Goal: Task Accomplishment & Management: Manage account settings

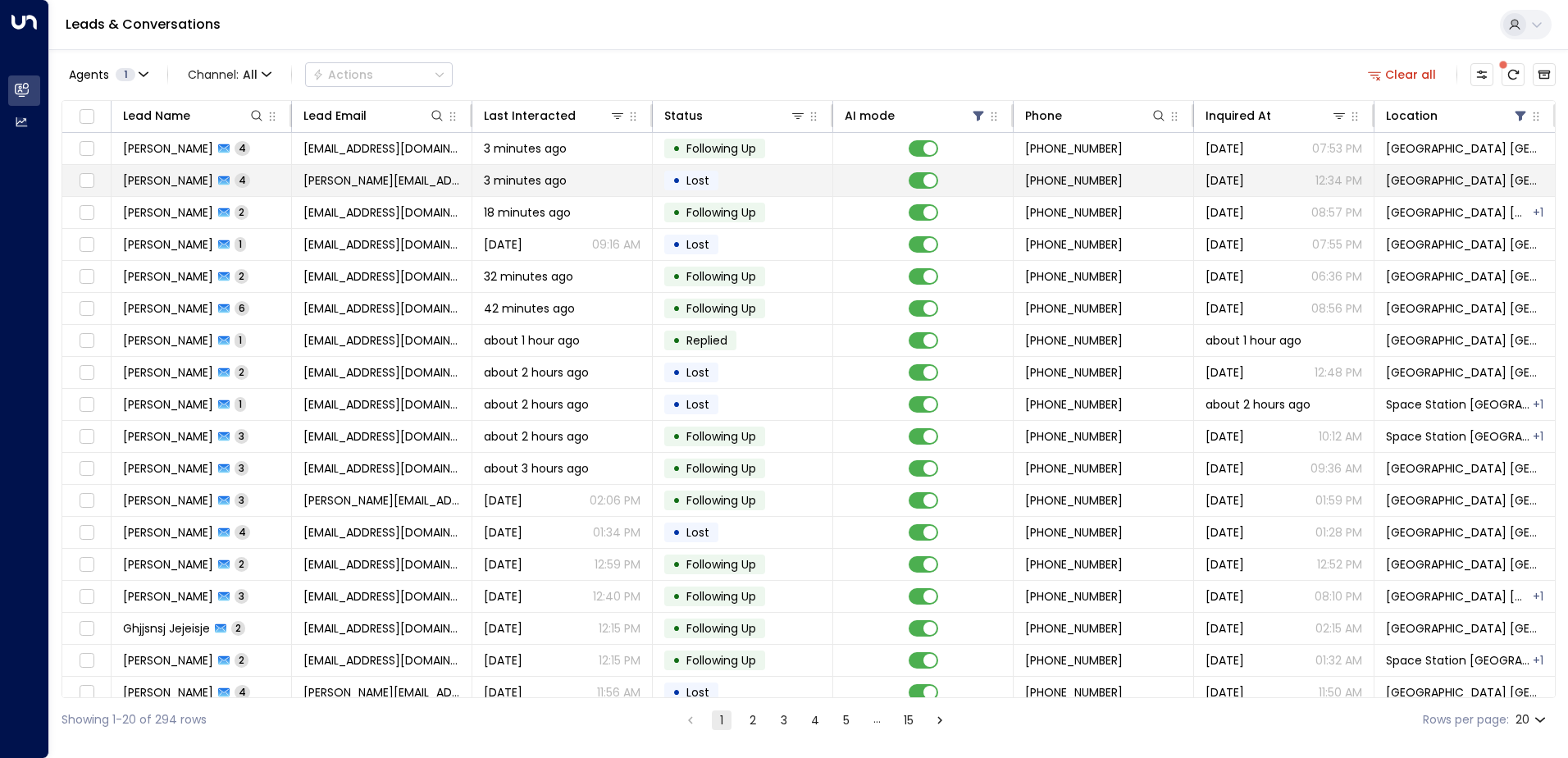
click at [328, 187] on span "[PERSON_NAME][EMAIL_ADDRESS][DOMAIN_NAME]" at bounding box center [382, 181] width 157 height 17
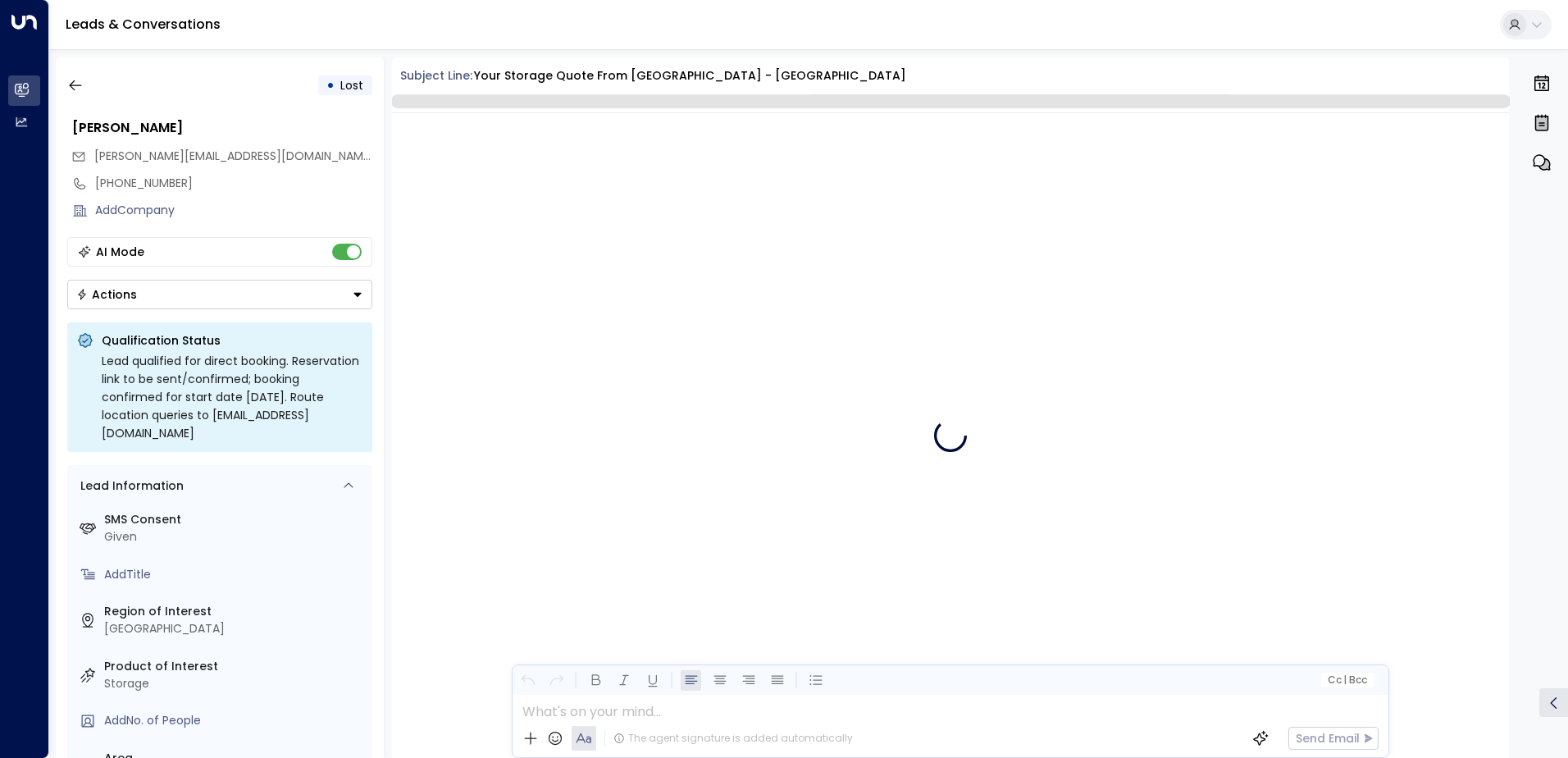
scroll to position [2375, 0]
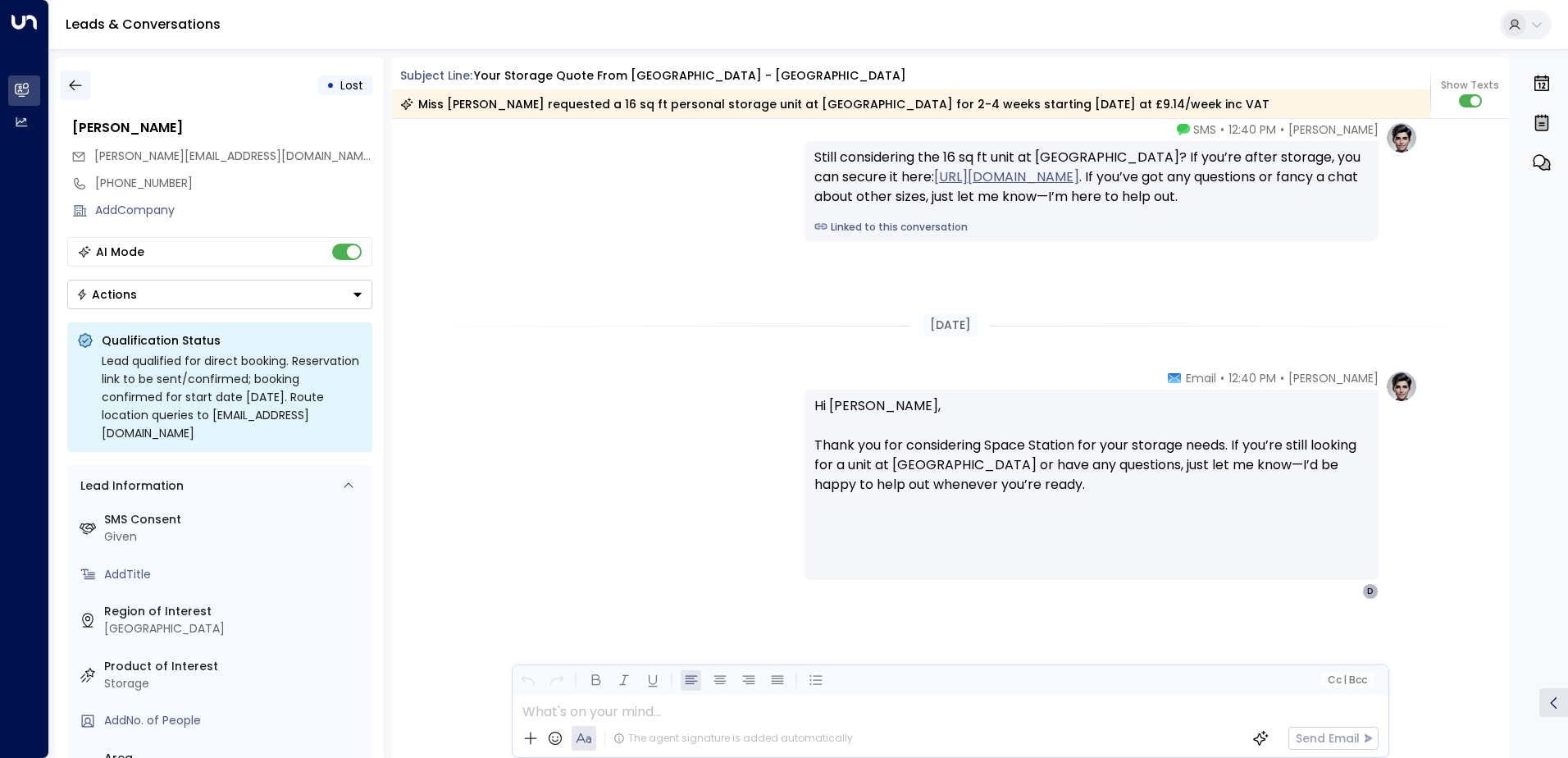
click at [79, 78] on icon "button" at bounding box center [76, 86] width 17 height 17
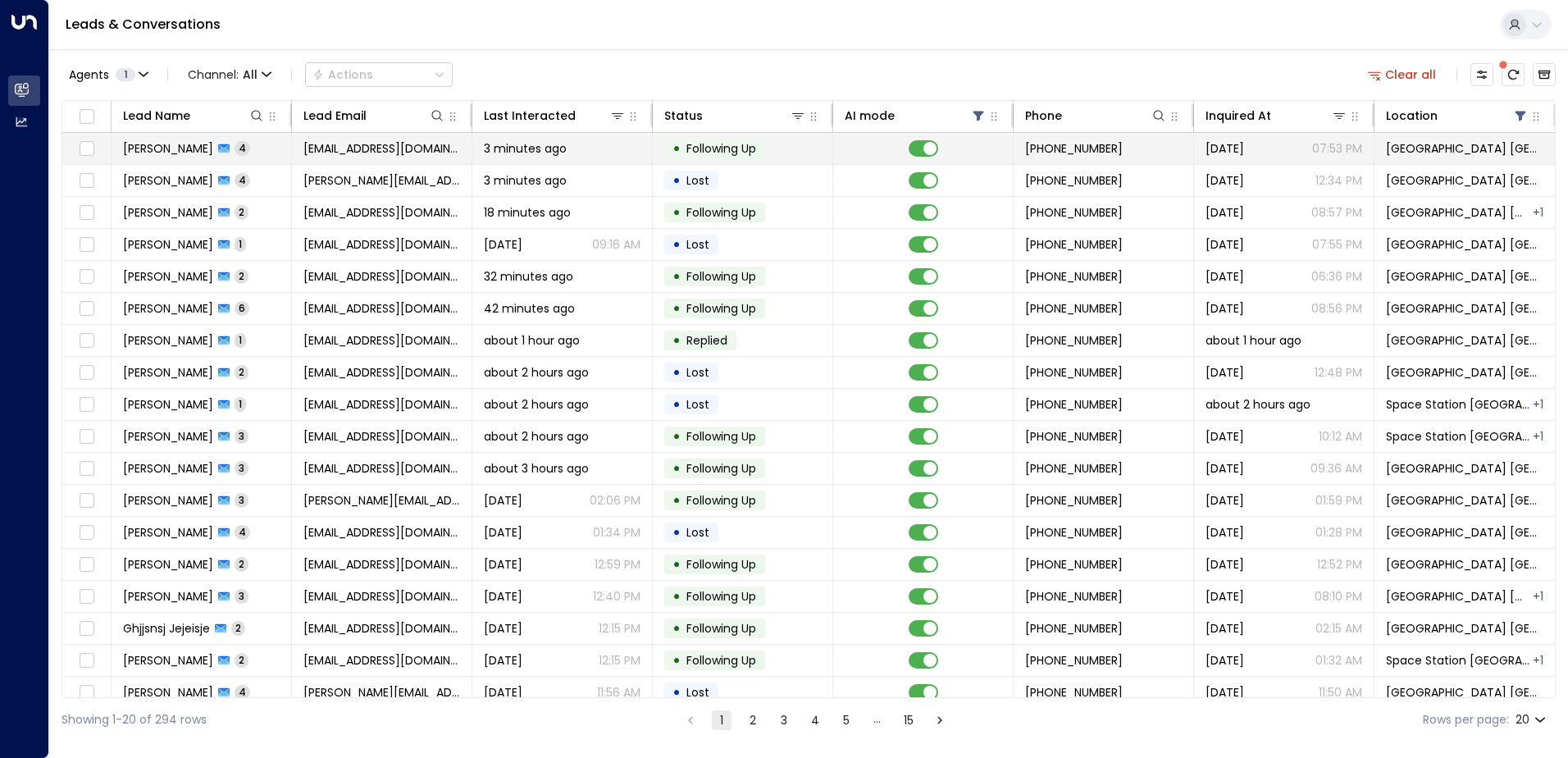
click at [527, 152] on span "3 minutes ago" at bounding box center [525, 149] width 83 height 17
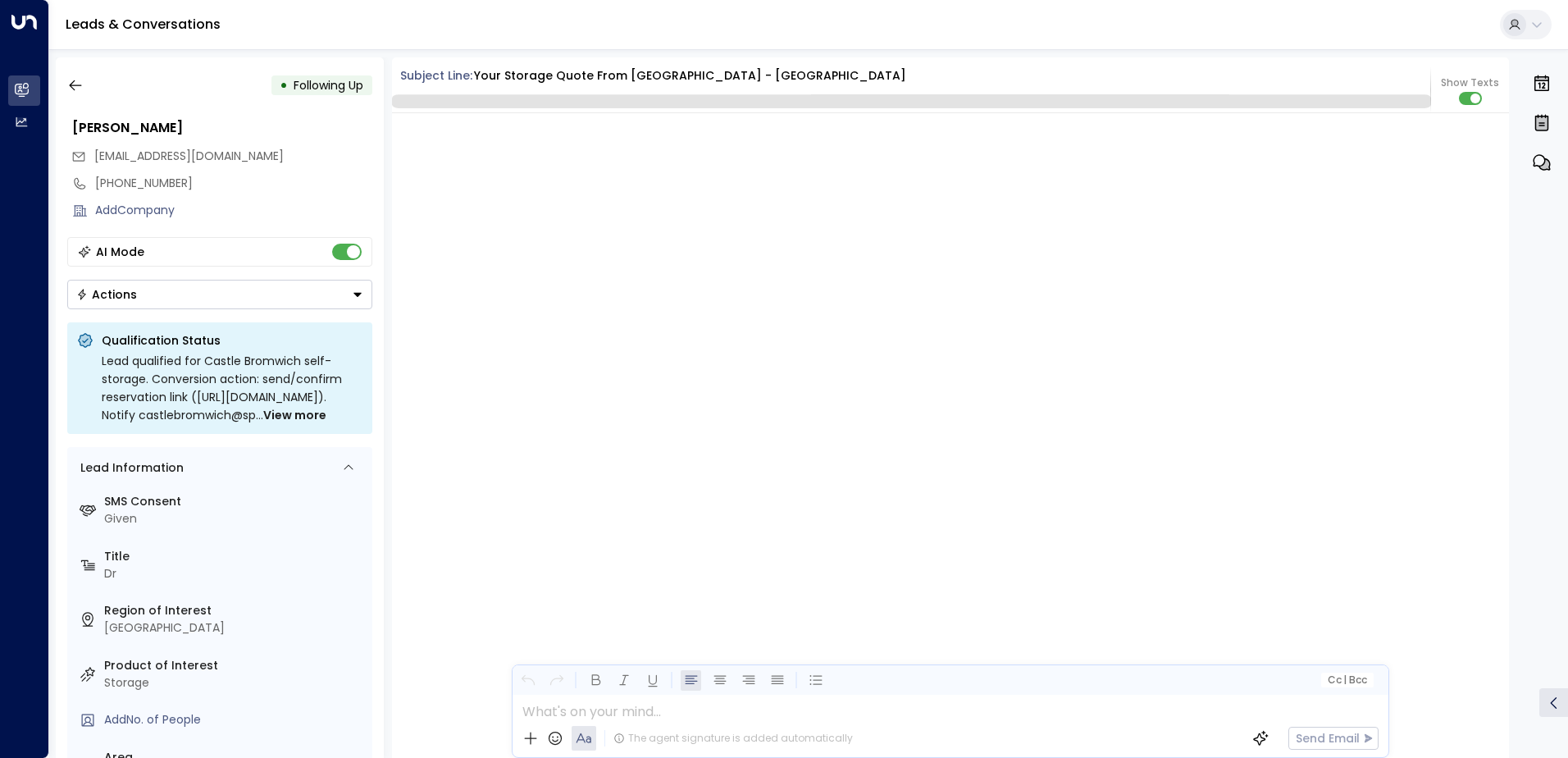
scroll to position [3373, 0]
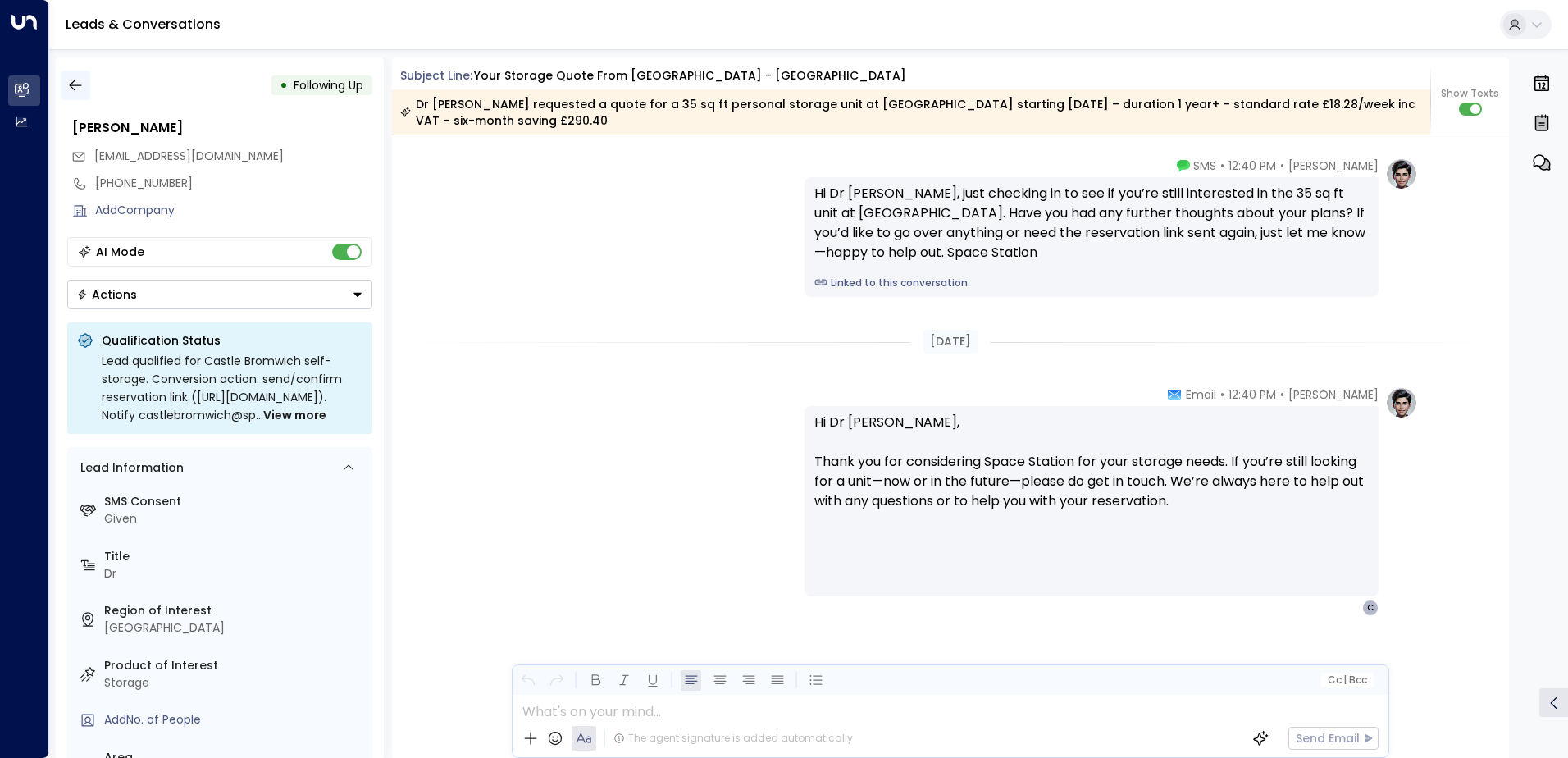
click at [79, 88] on icon "button" at bounding box center [76, 86] width 17 height 17
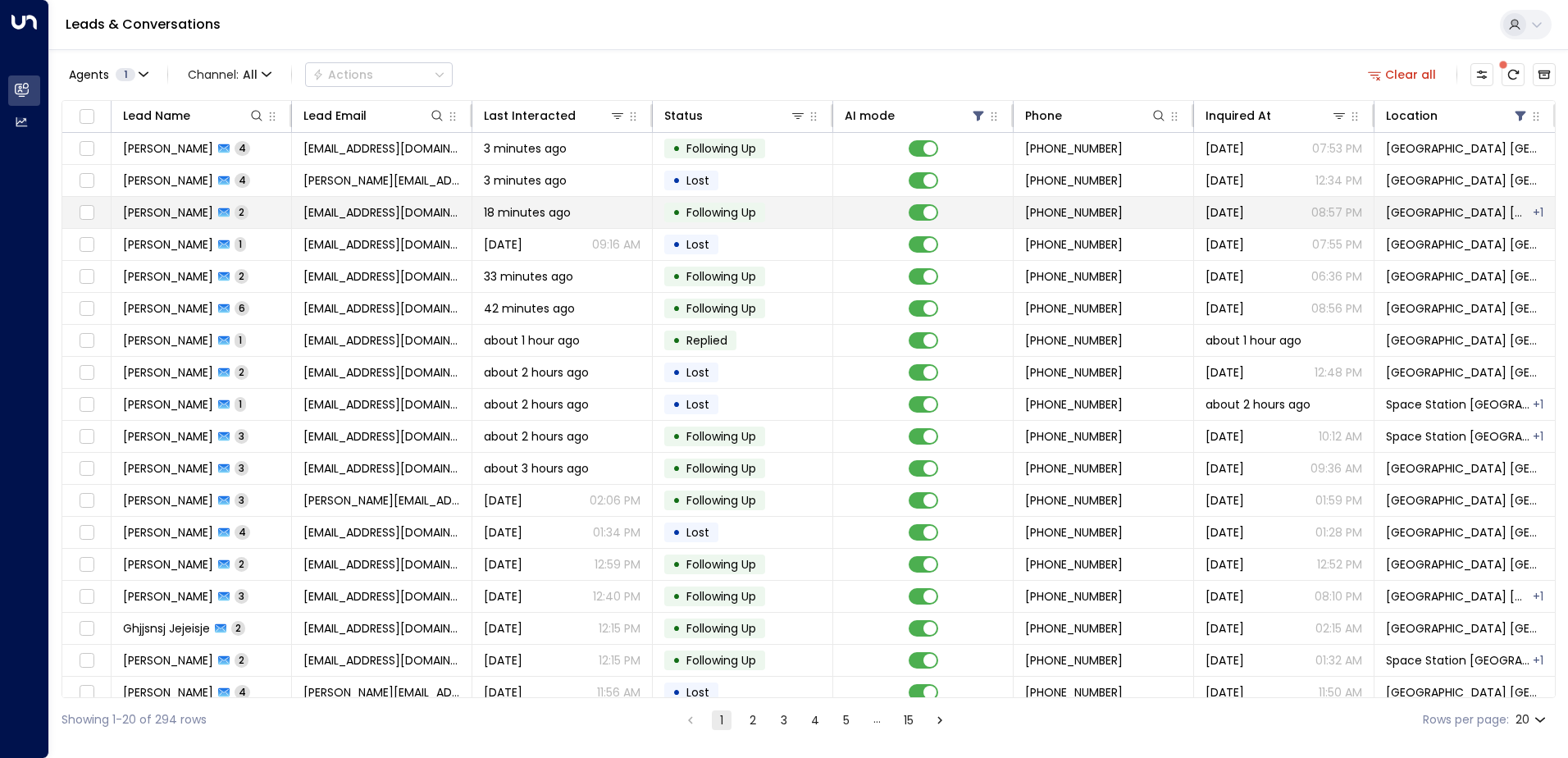
click at [366, 219] on span "[EMAIL_ADDRESS][DOMAIN_NAME]" at bounding box center [382, 212] width 157 height 17
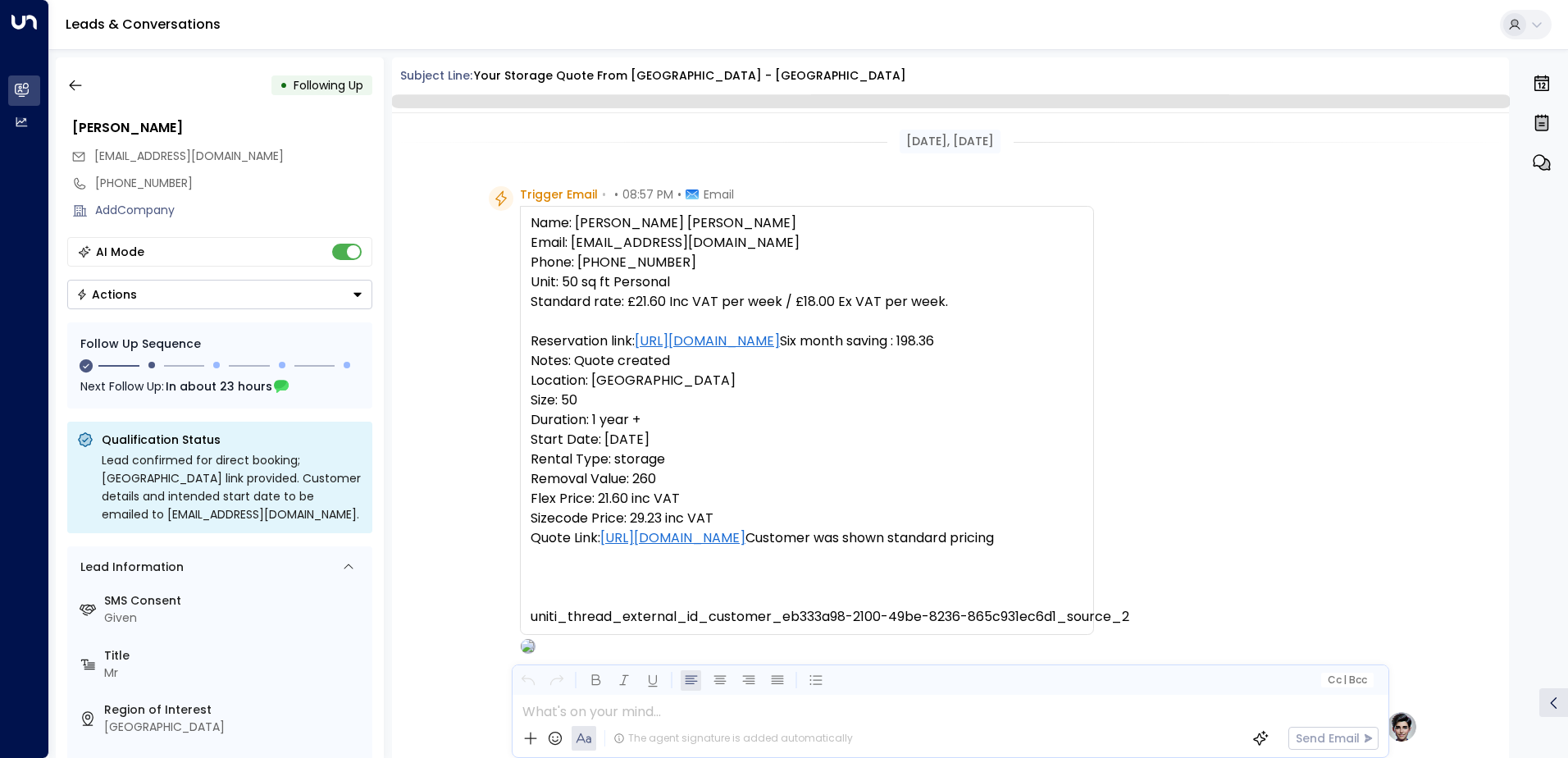
scroll to position [1236, 0]
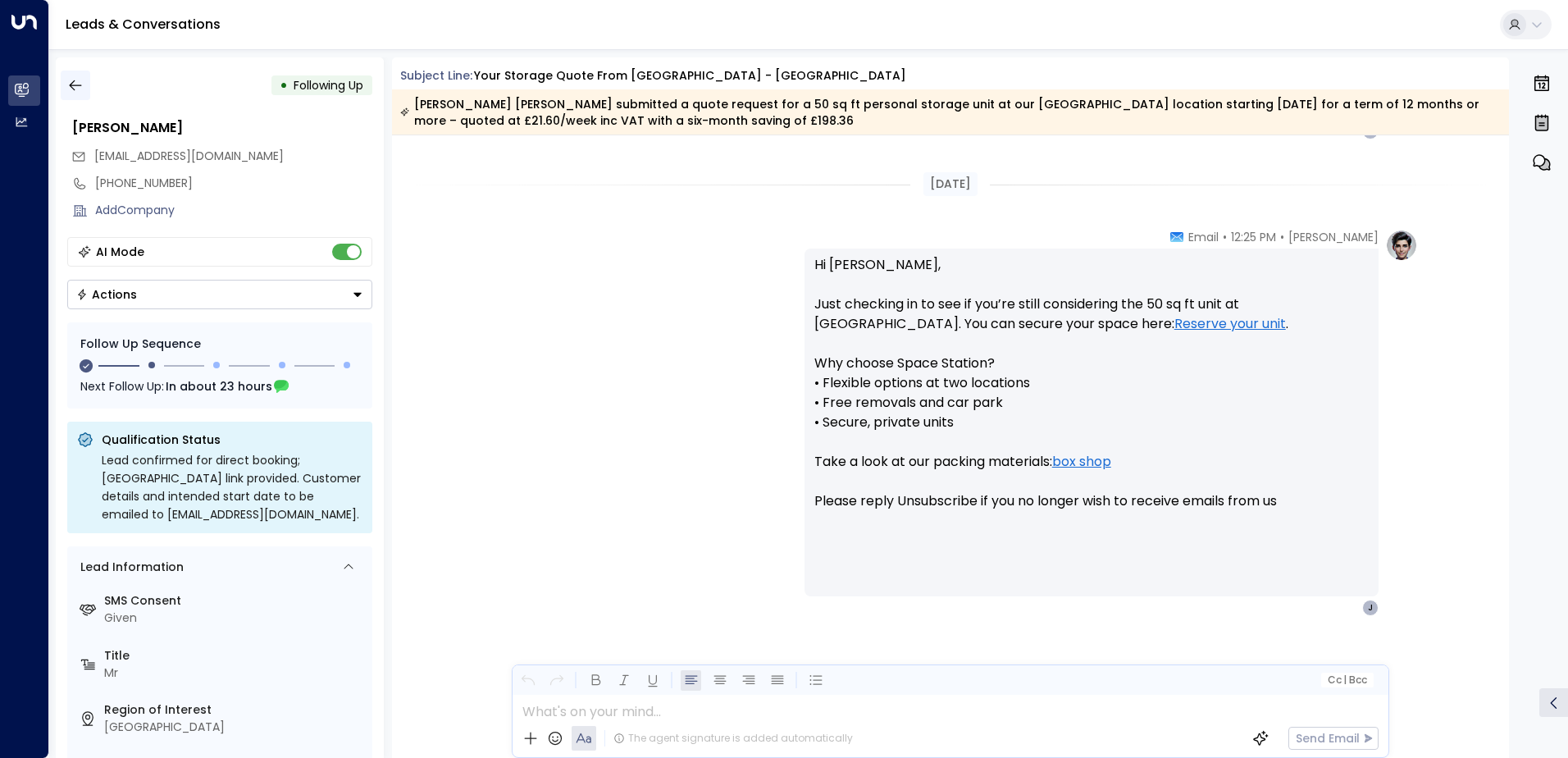
click at [77, 95] on button "button" at bounding box center [76, 85] width 30 height 30
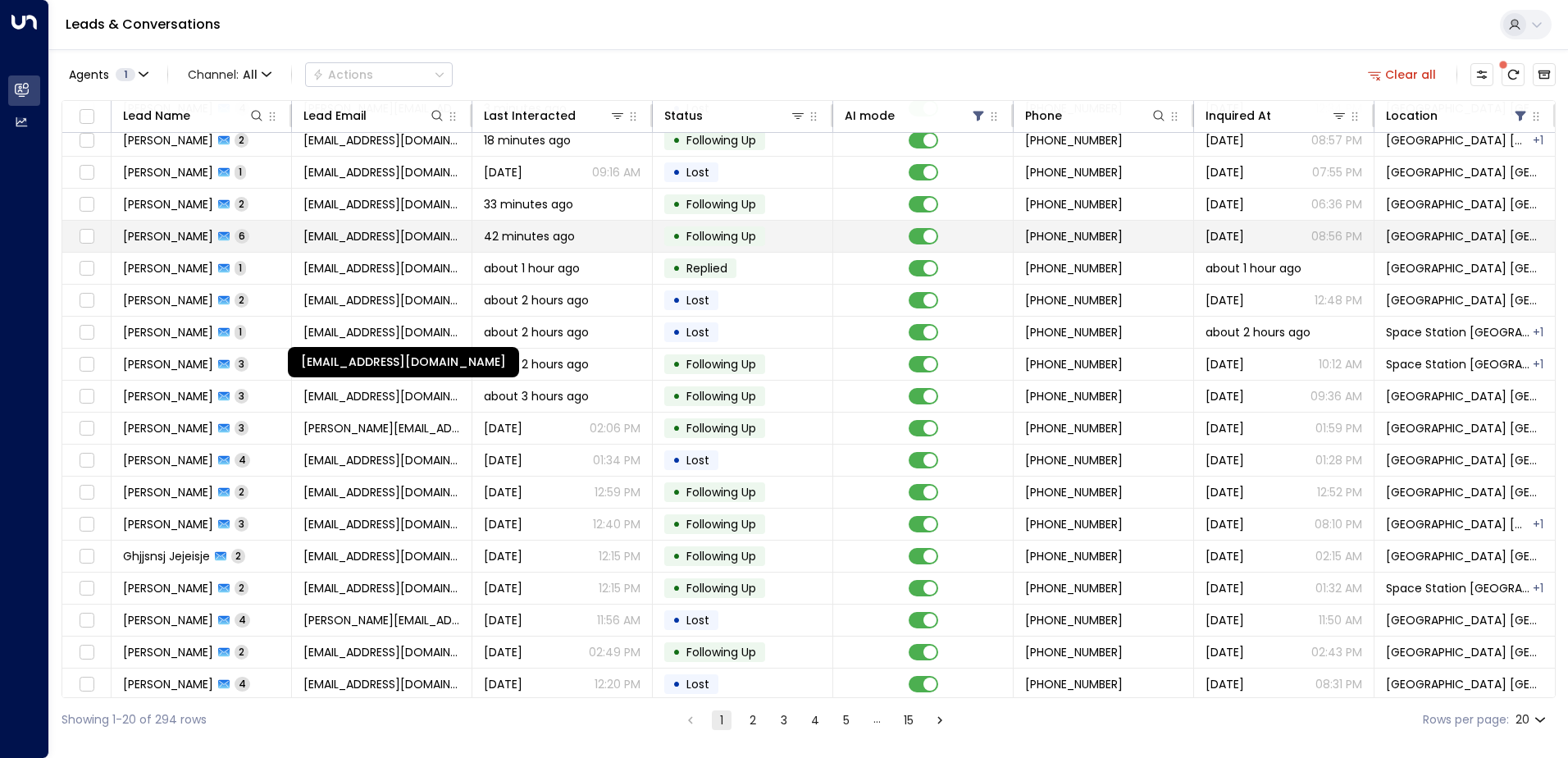
scroll to position [80, 0]
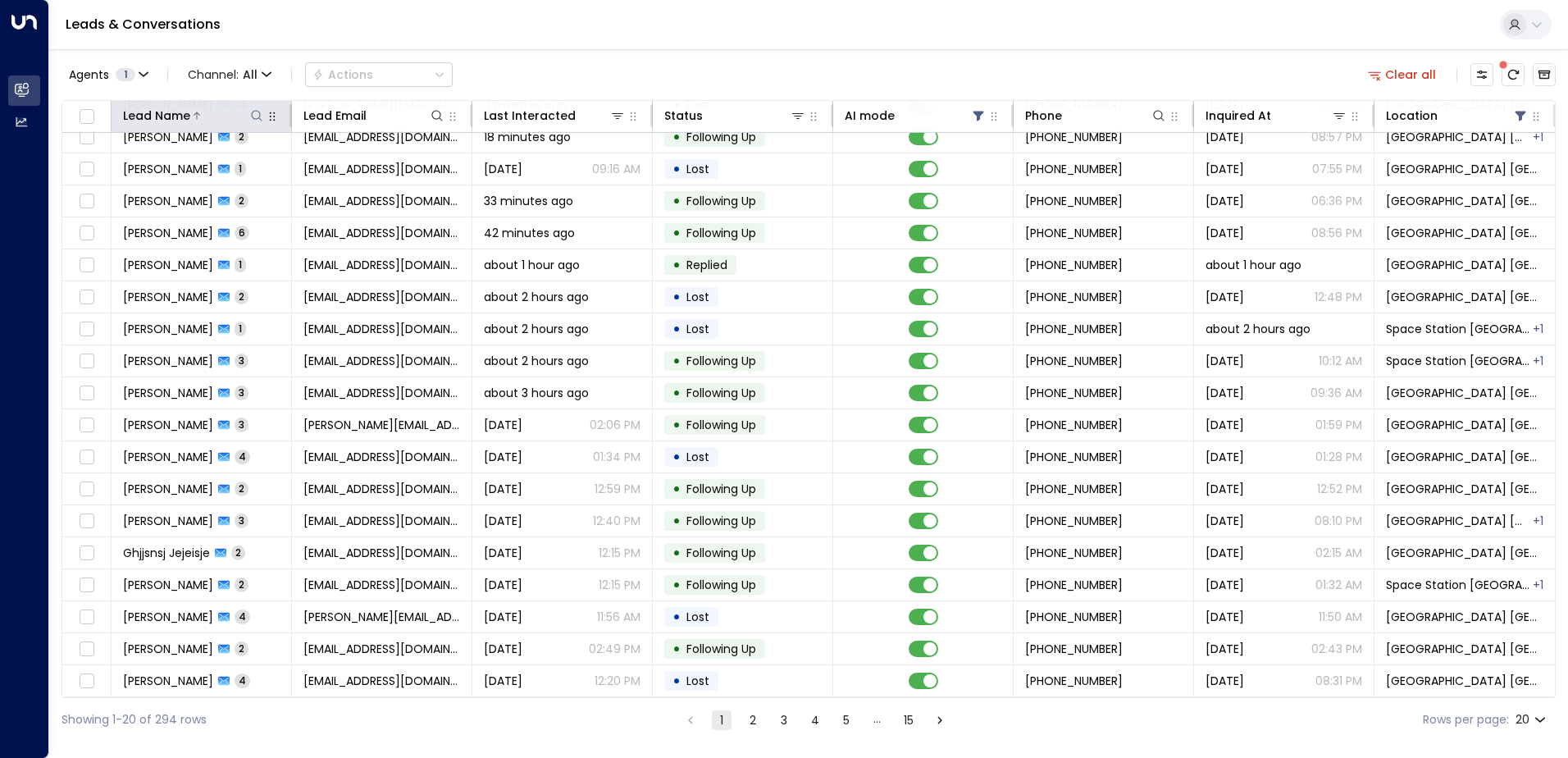
click at [260, 114] on icon at bounding box center [257, 115] width 13 height 13
type input "****"
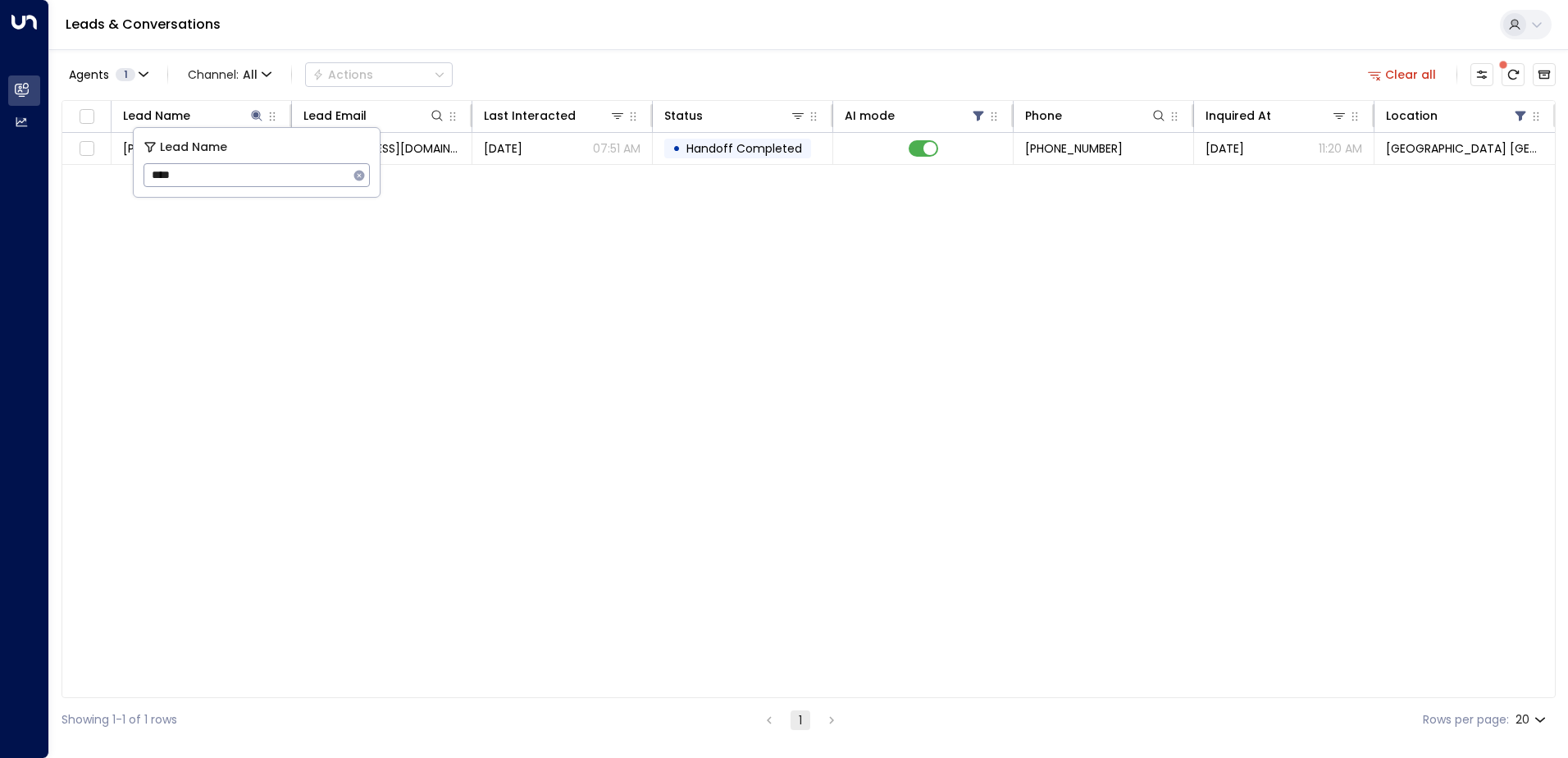
click at [593, 40] on div "Leads & Conversations" at bounding box center [808, 25] width 1518 height 50
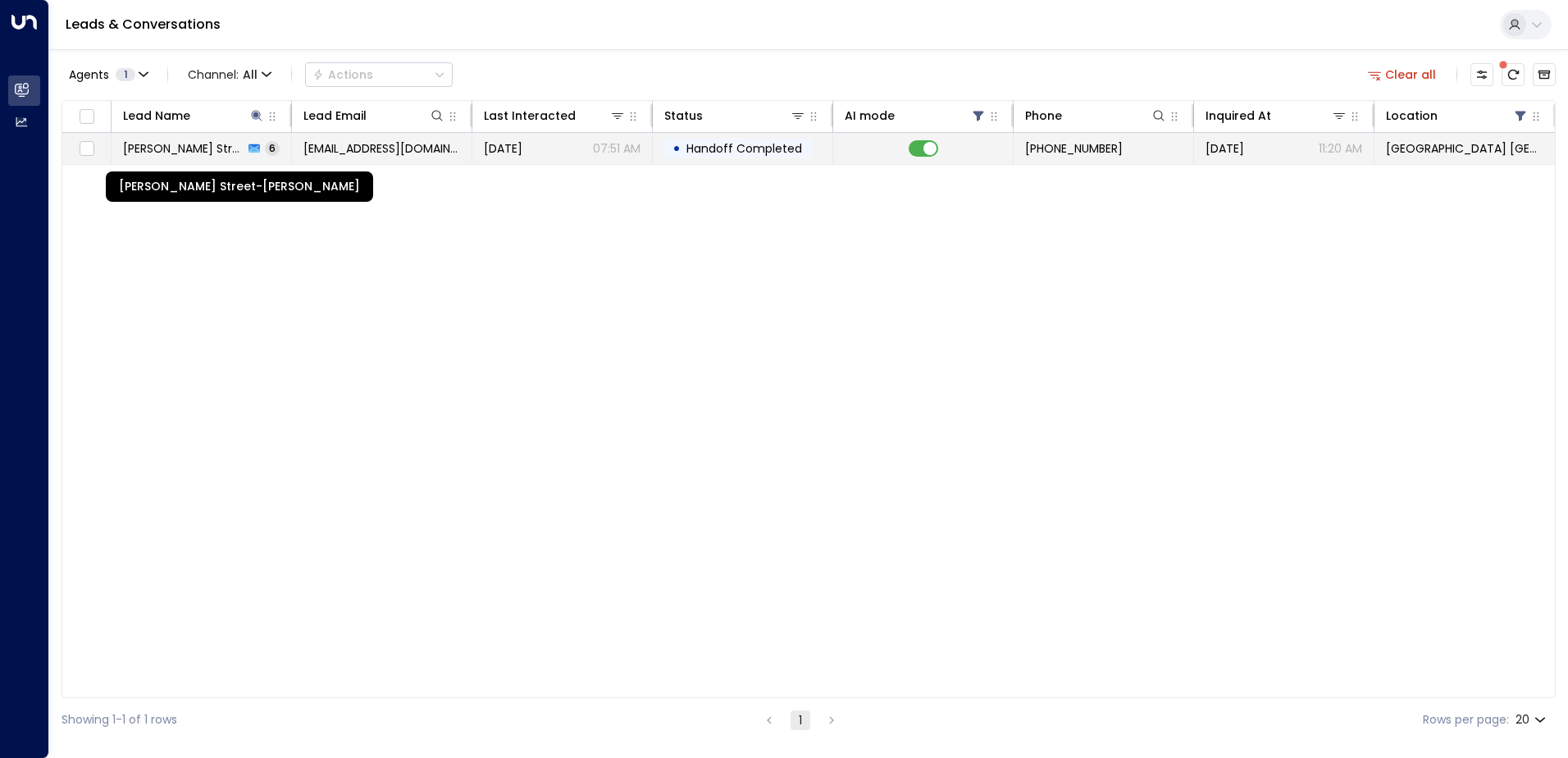
click at [192, 143] on span "[PERSON_NAME] Street-[PERSON_NAME]" at bounding box center [183, 149] width 121 height 17
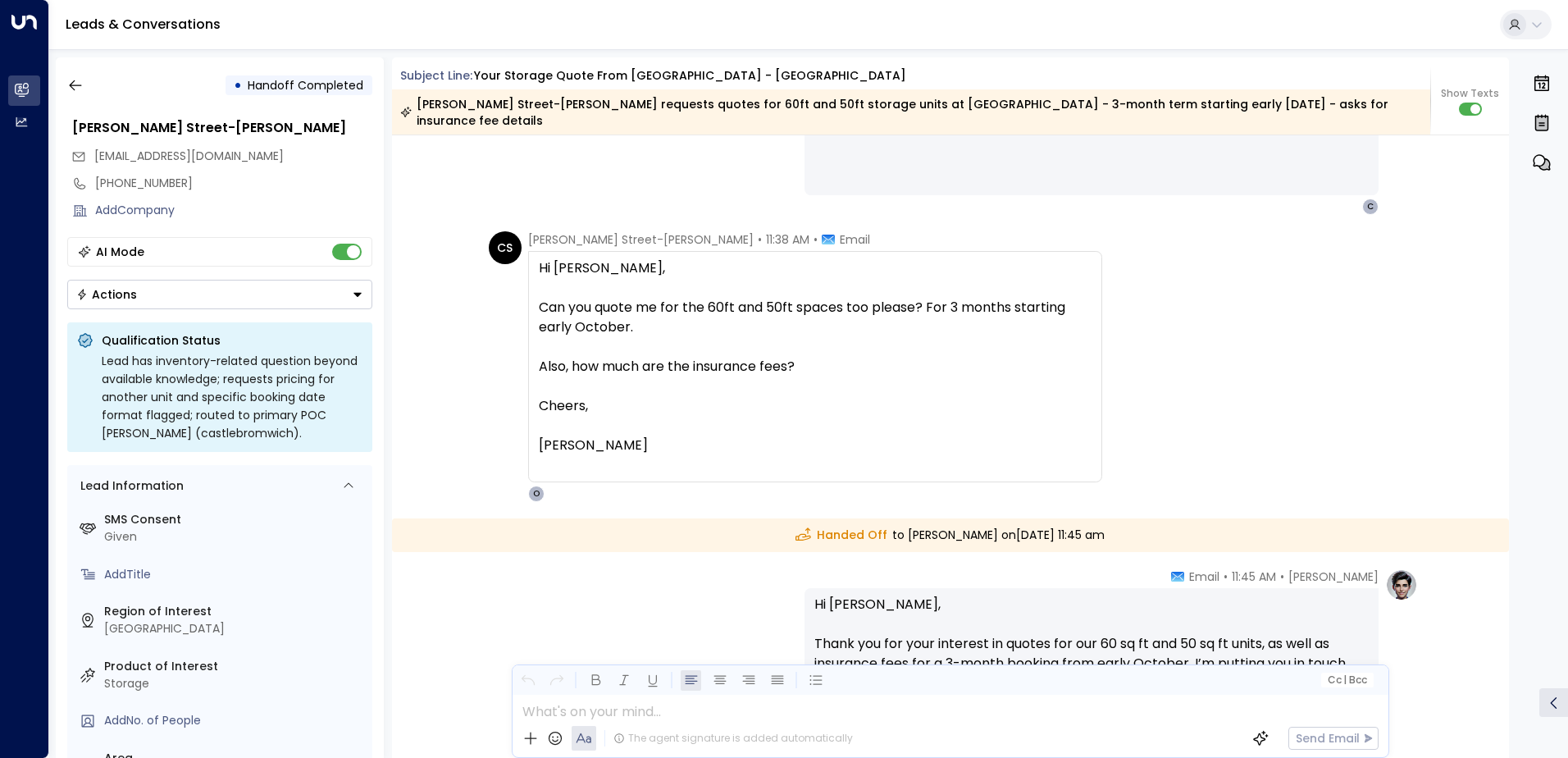
scroll to position [4861, 0]
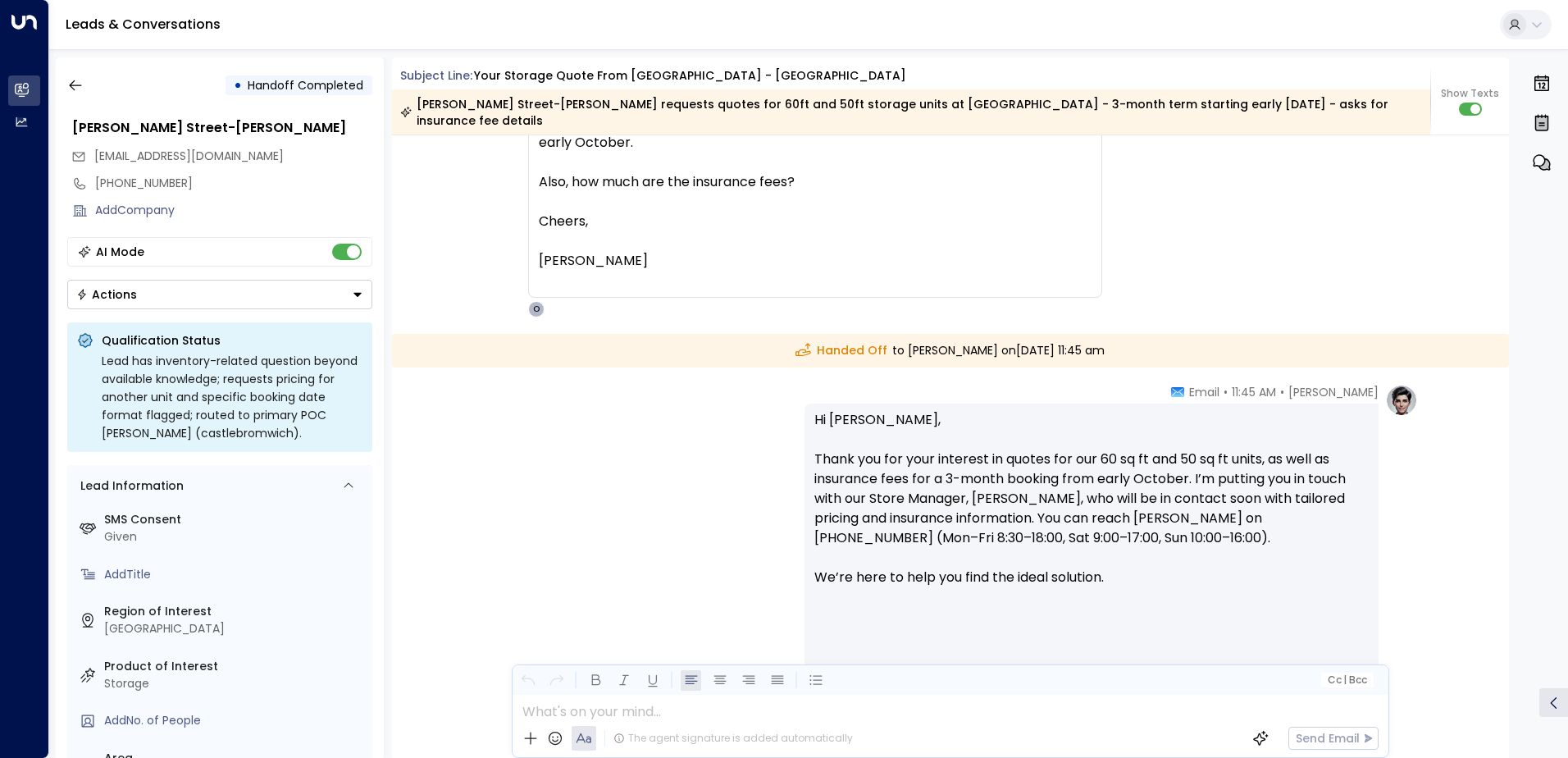
click at [120, 298] on div "Actions" at bounding box center [107, 295] width 61 height 15
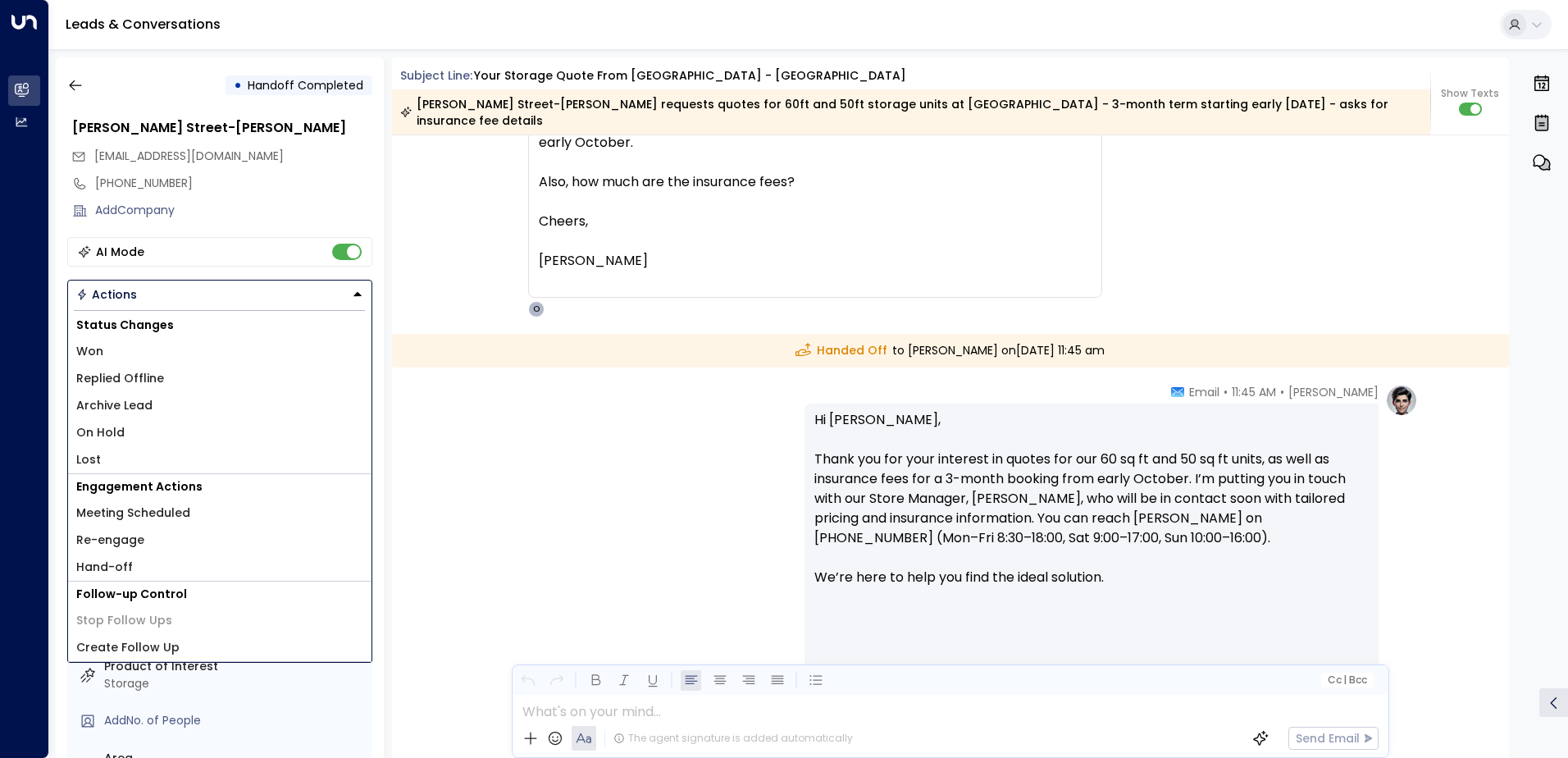
click at [90, 455] on span "Lost" at bounding box center [89, 460] width 25 height 18
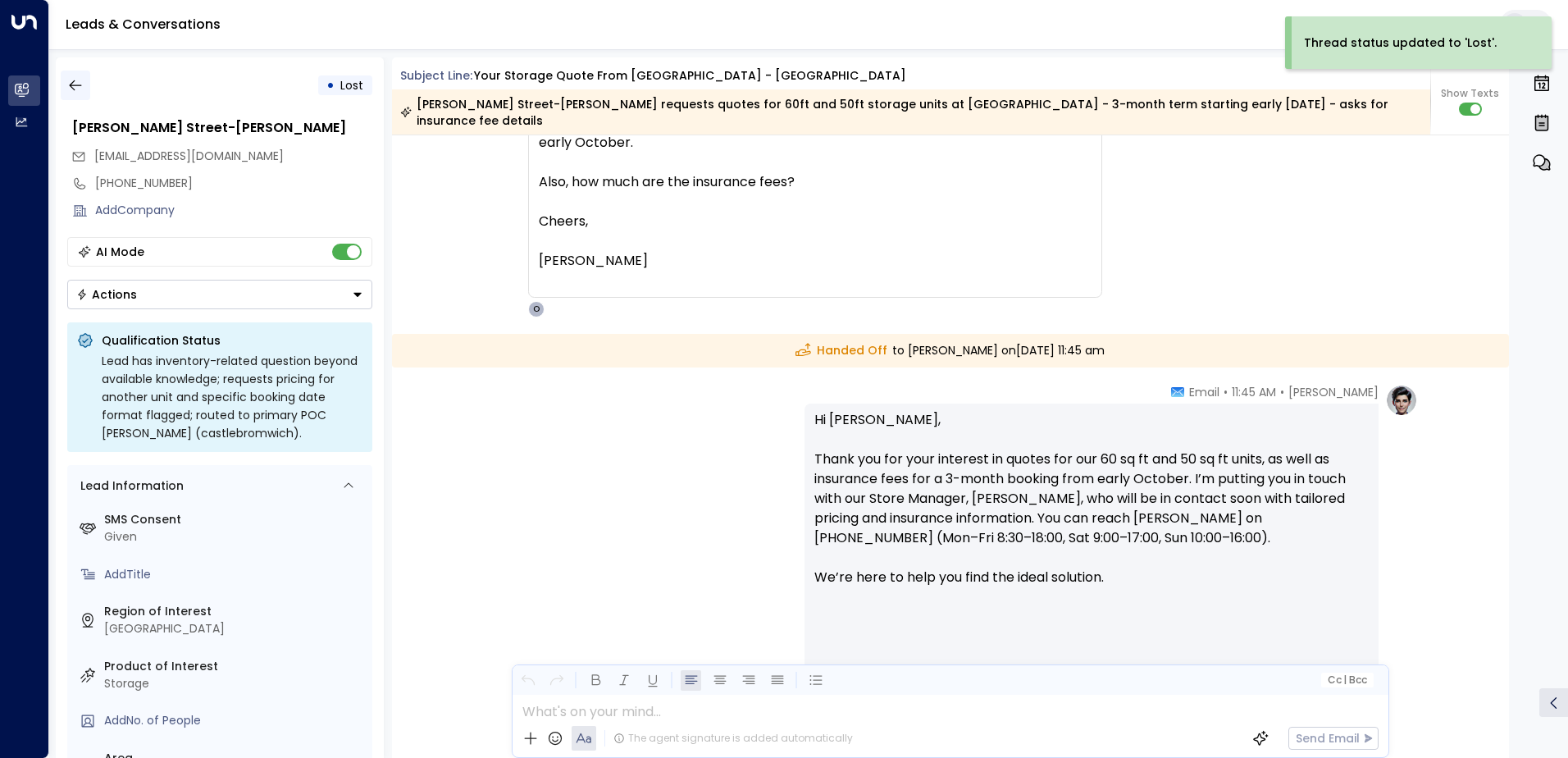
click at [78, 88] on icon "button" at bounding box center [76, 86] width 17 height 17
